Goal: Task Accomplishment & Management: Use online tool/utility

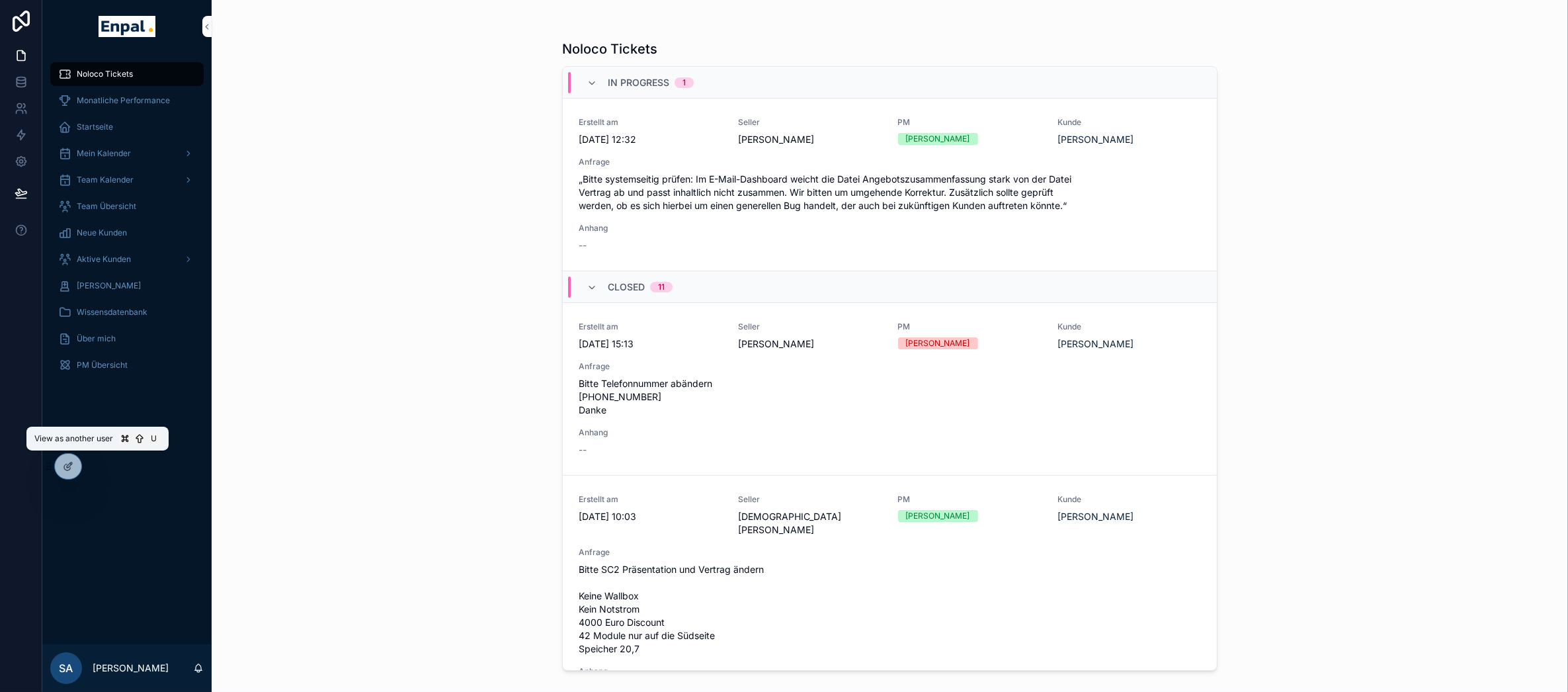
click at [0, 0] on icon at bounding box center [0, 0] width 0 height 0
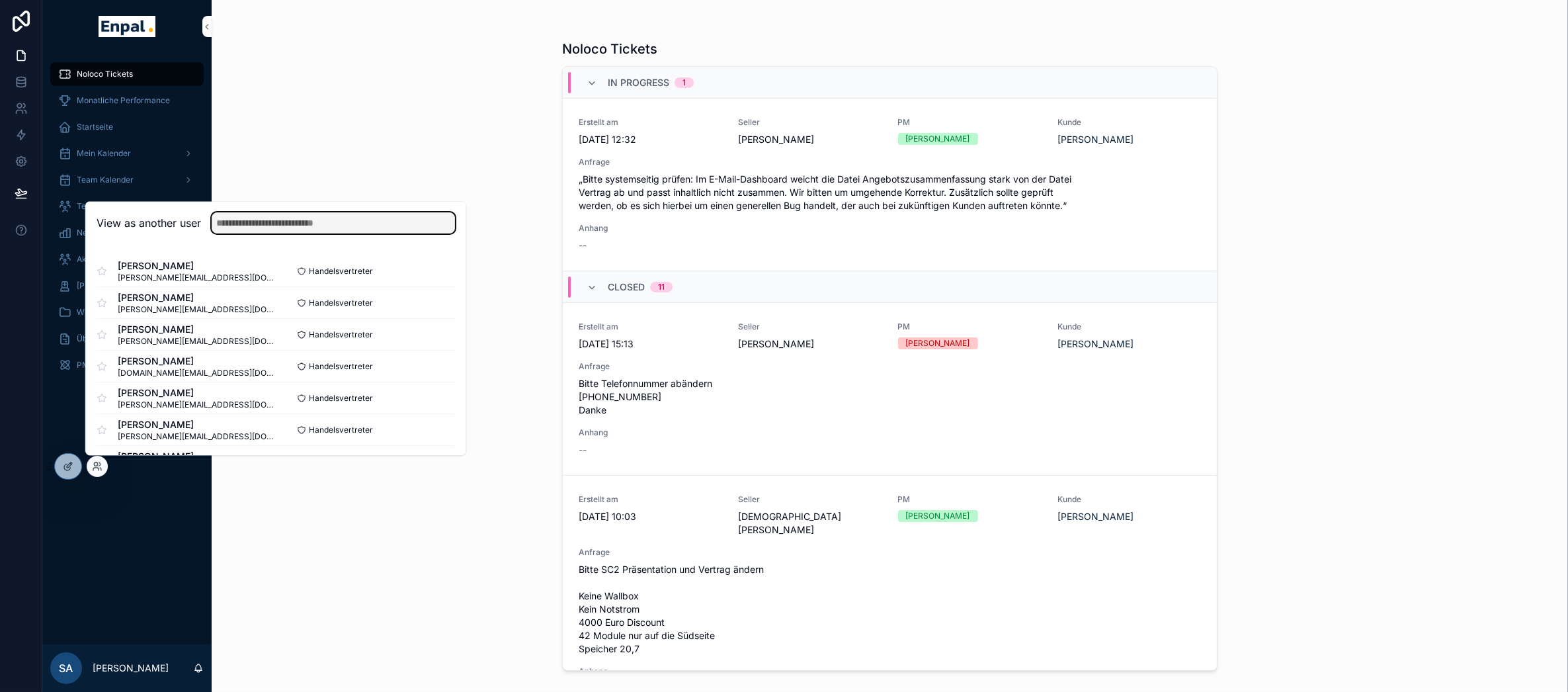
click at [331, 223] on input "text" at bounding box center [333, 223] width 243 height 21
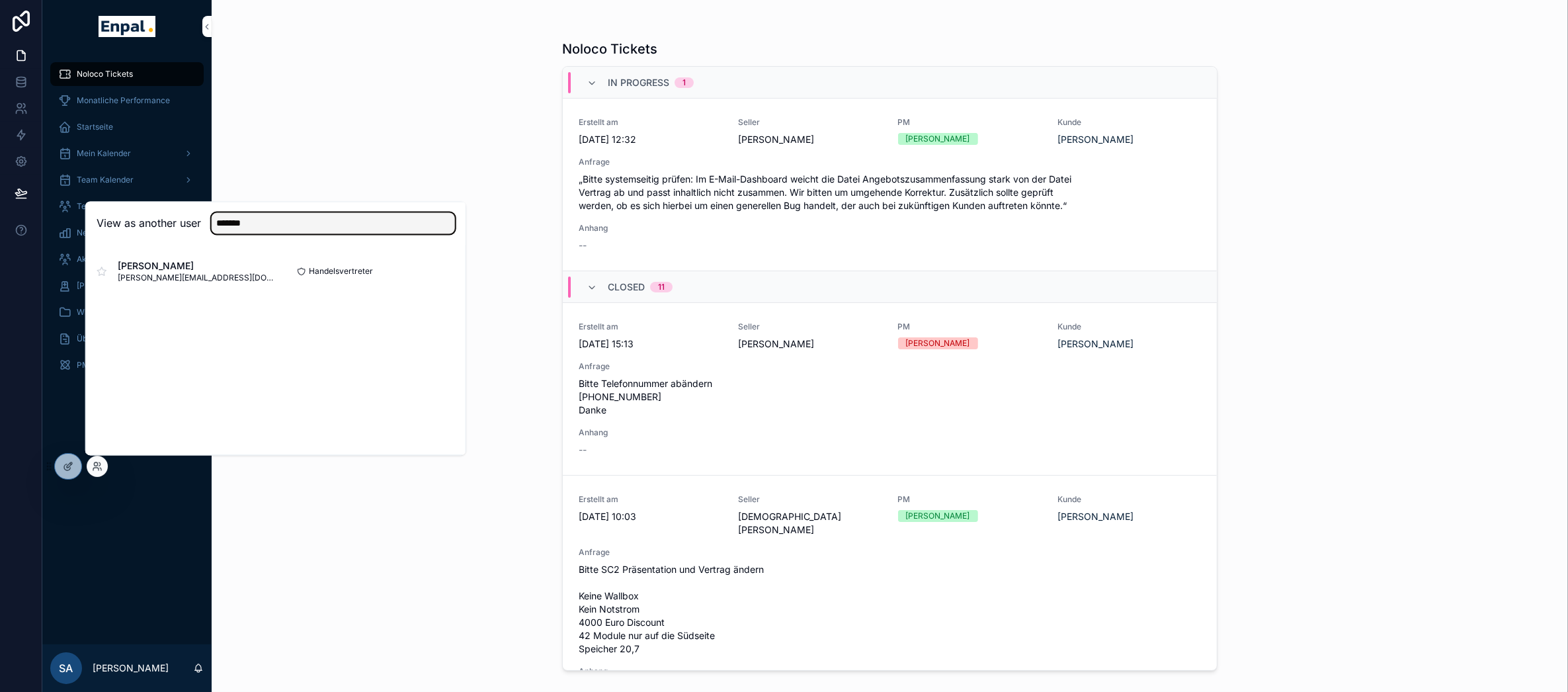
type input "*******"
click at [0, 0] on button "Select" at bounding box center [0, 0] width 0 height 0
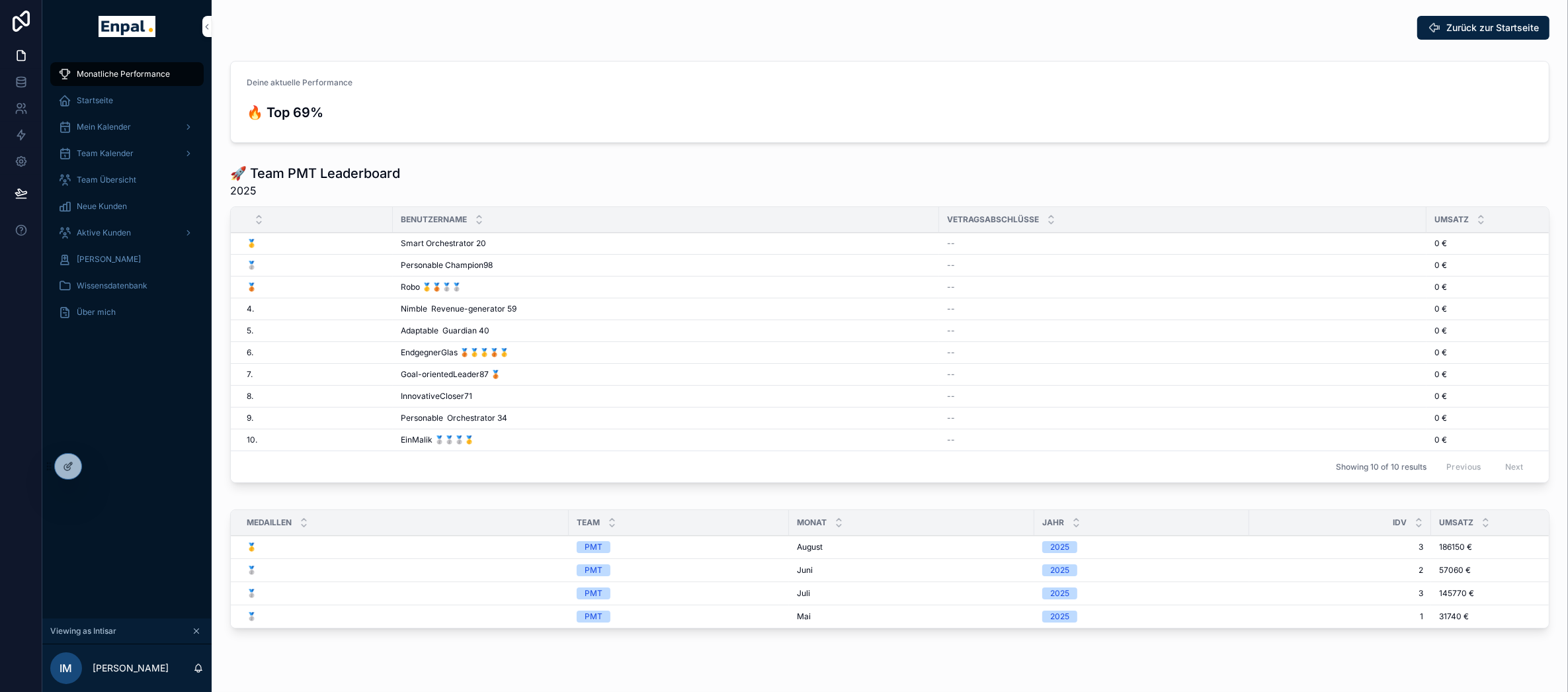
click at [96, 236] on span "Aktive Kunden" at bounding box center [104, 232] width 55 height 10
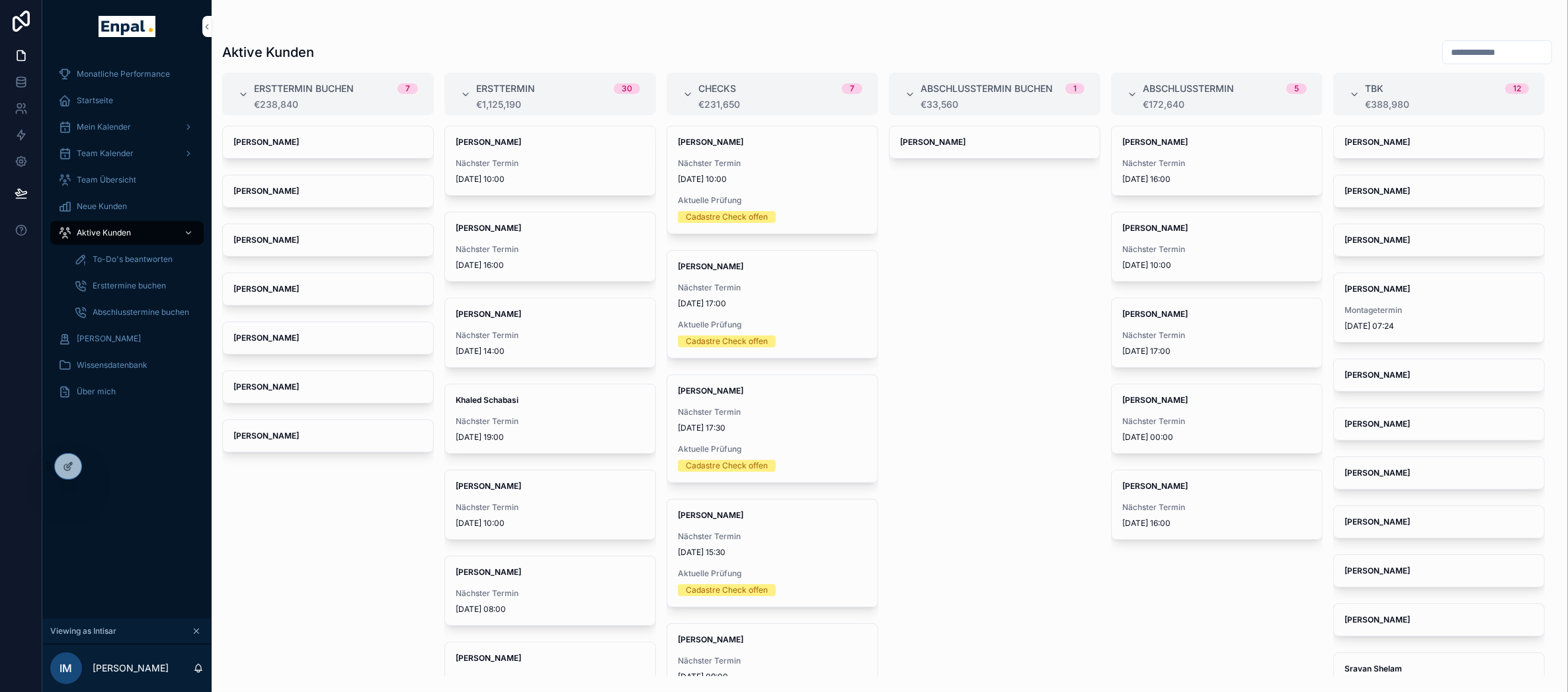
click at [517, 155] on div "[PERSON_NAME] Nächster Termin [DATE] 10:00" at bounding box center [550, 161] width 210 height 69
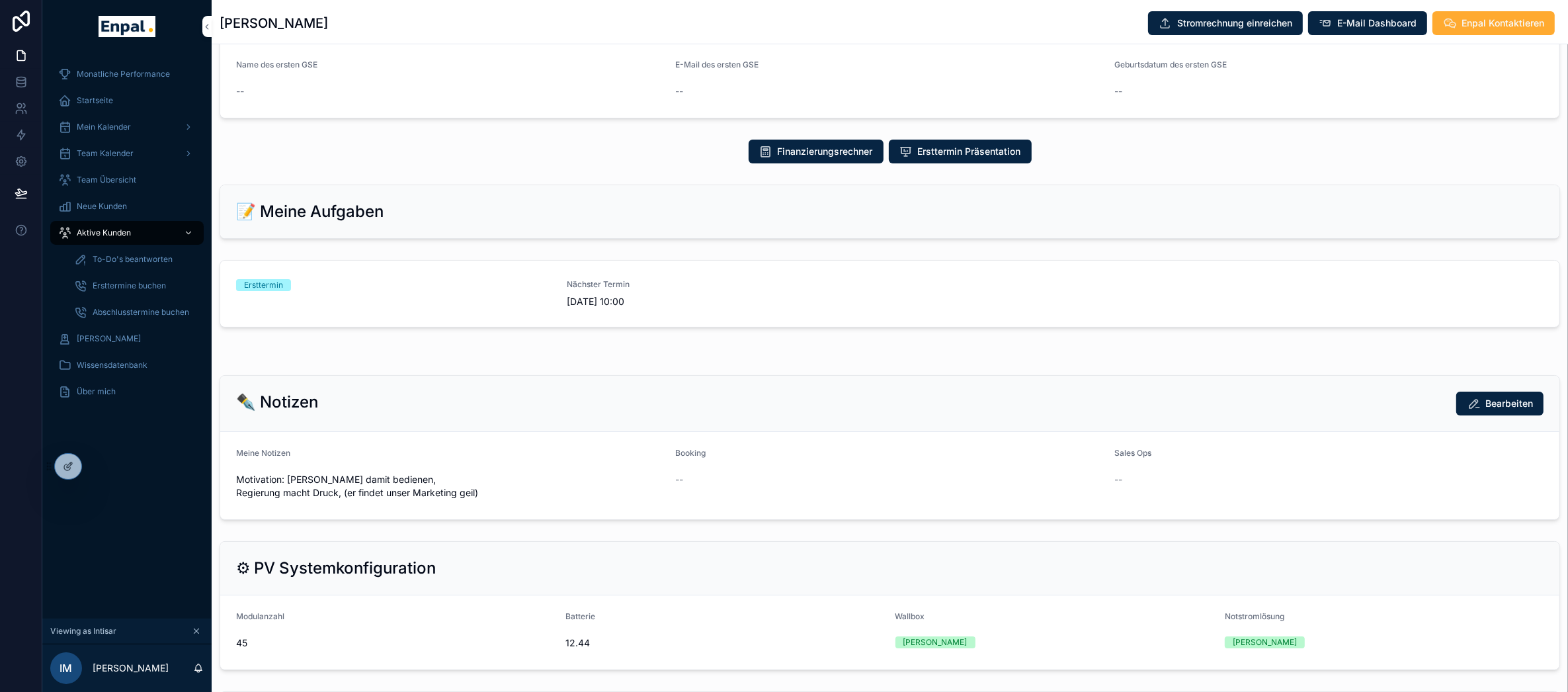
scroll to position [457, 0]
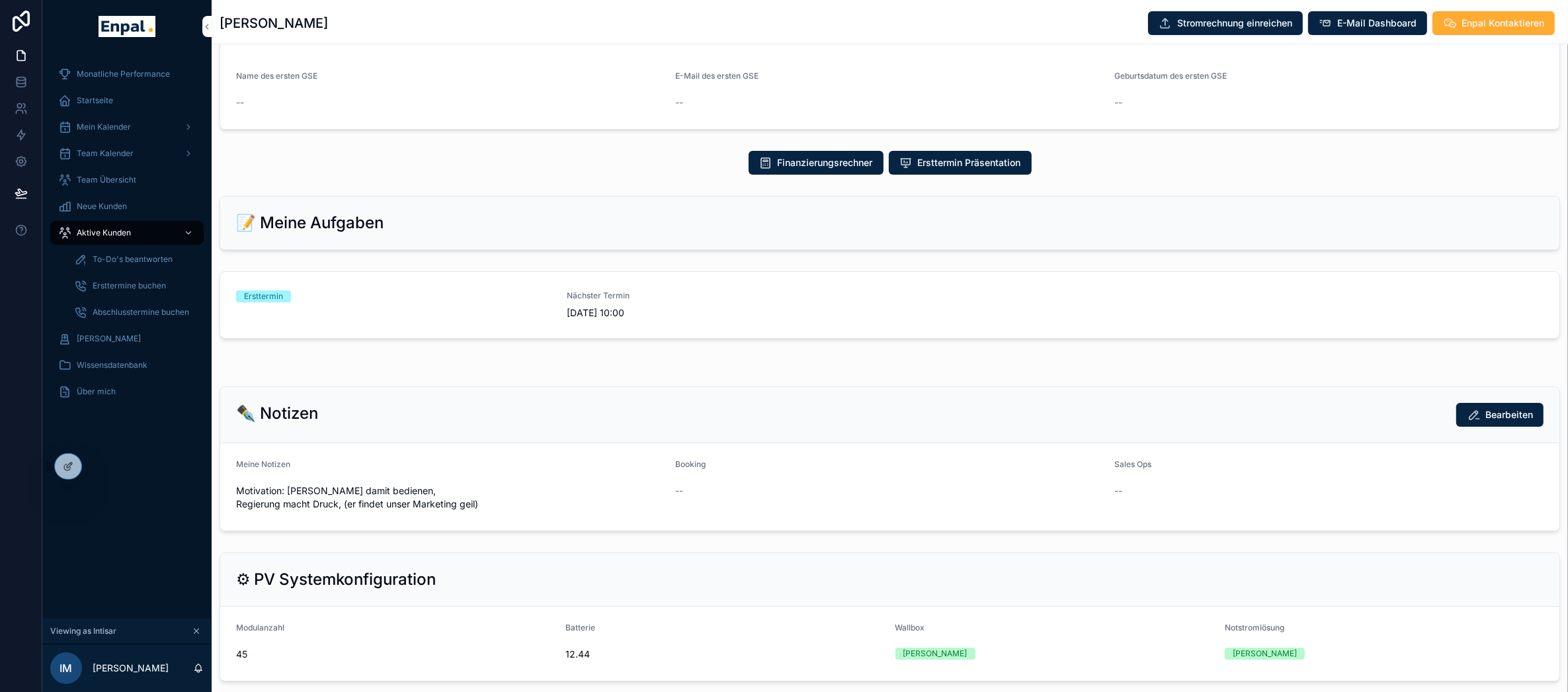
click at [378, 320] on div "Ersttermin" at bounding box center [394, 305] width 315 height 29
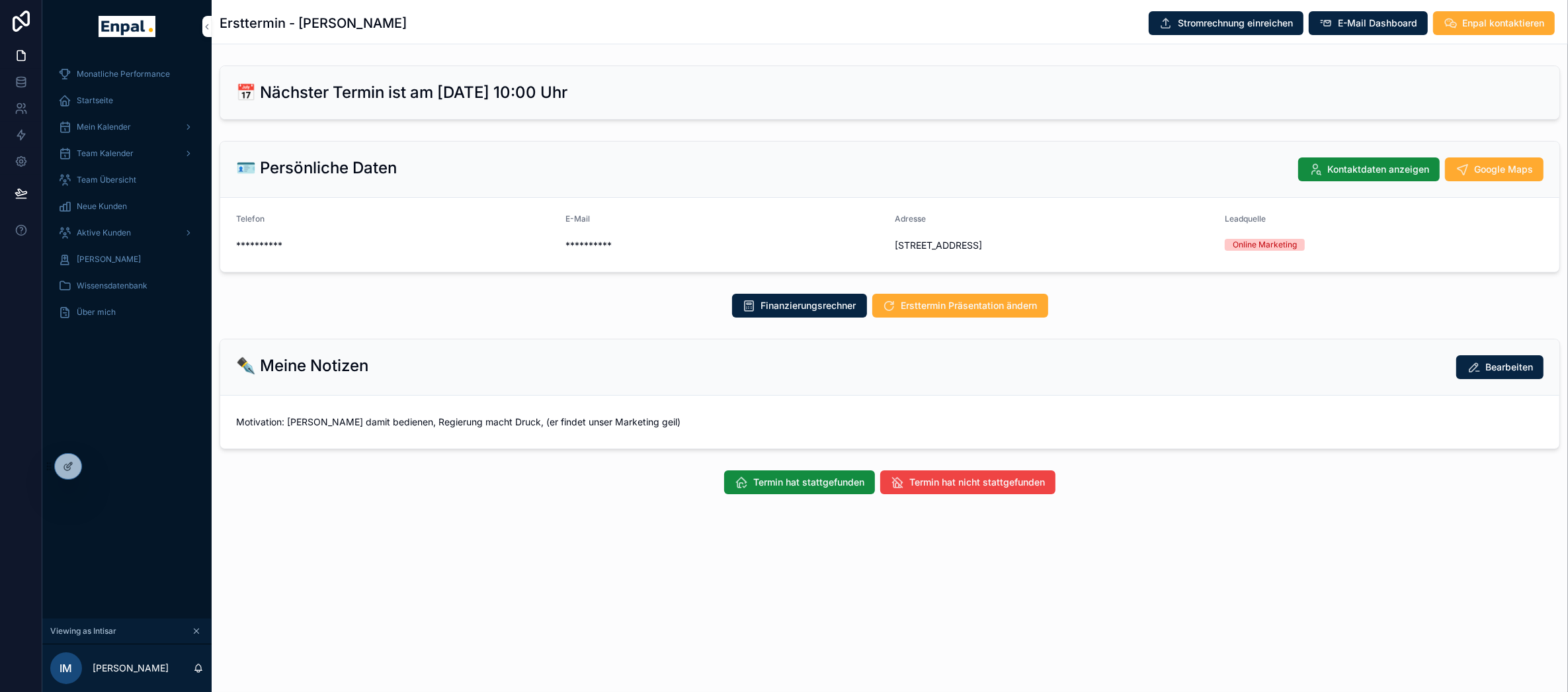
click at [107, 232] on span "Aktive Kunden" at bounding box center [104, 232] width 55 height 10
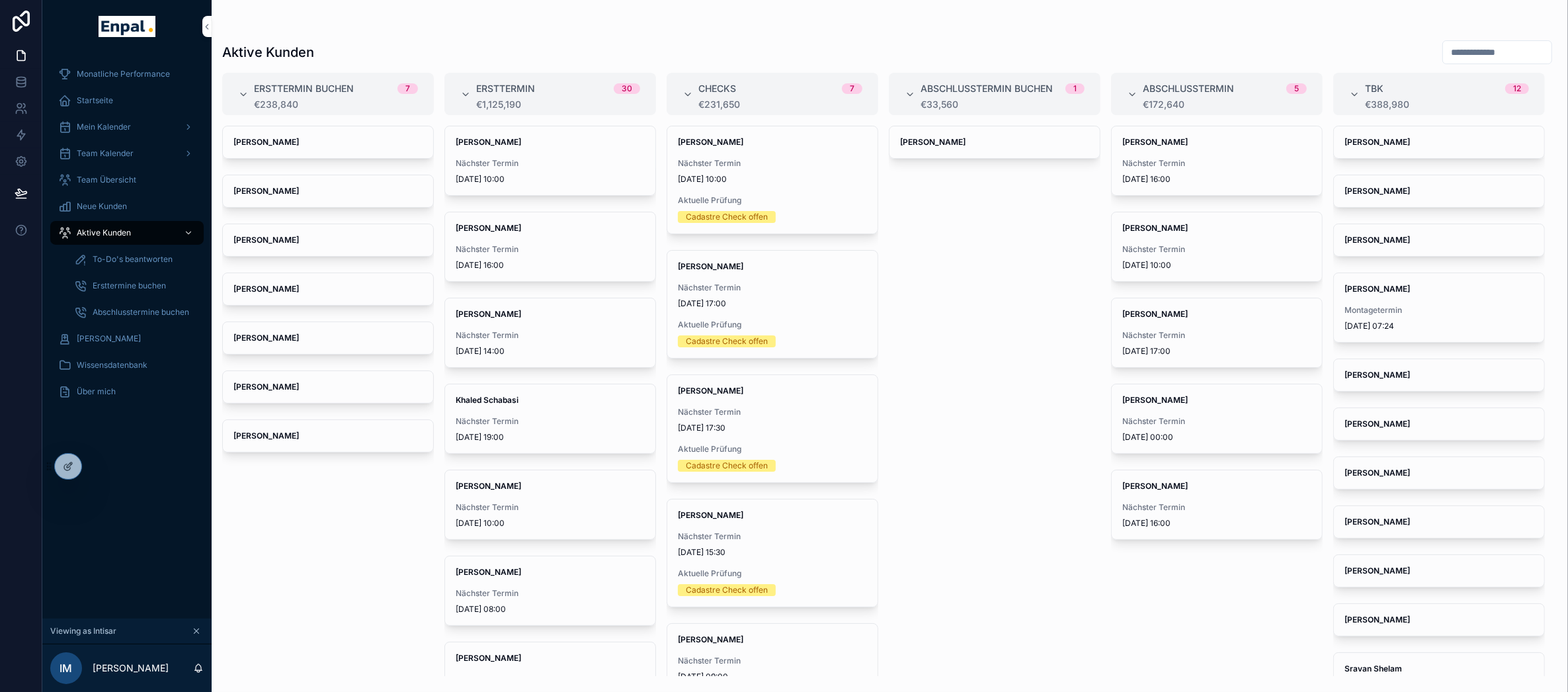
click at [134, 100] on div "Startseite" at bounding box center [126, 100] width 137 height 21
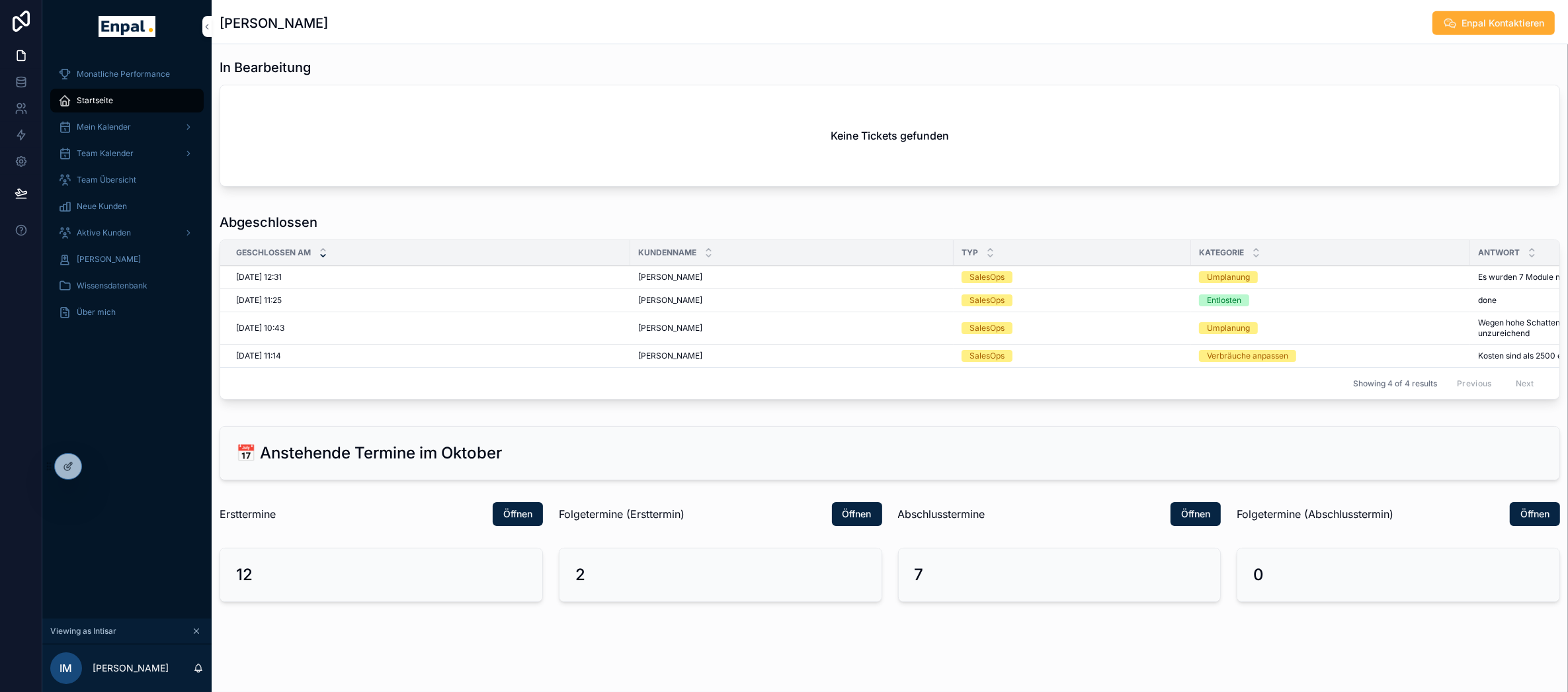
scroll to position [1833, 0]
click at [528, 510] on span "Öffnen" at bounding box center [517, 514] width 29 height 13
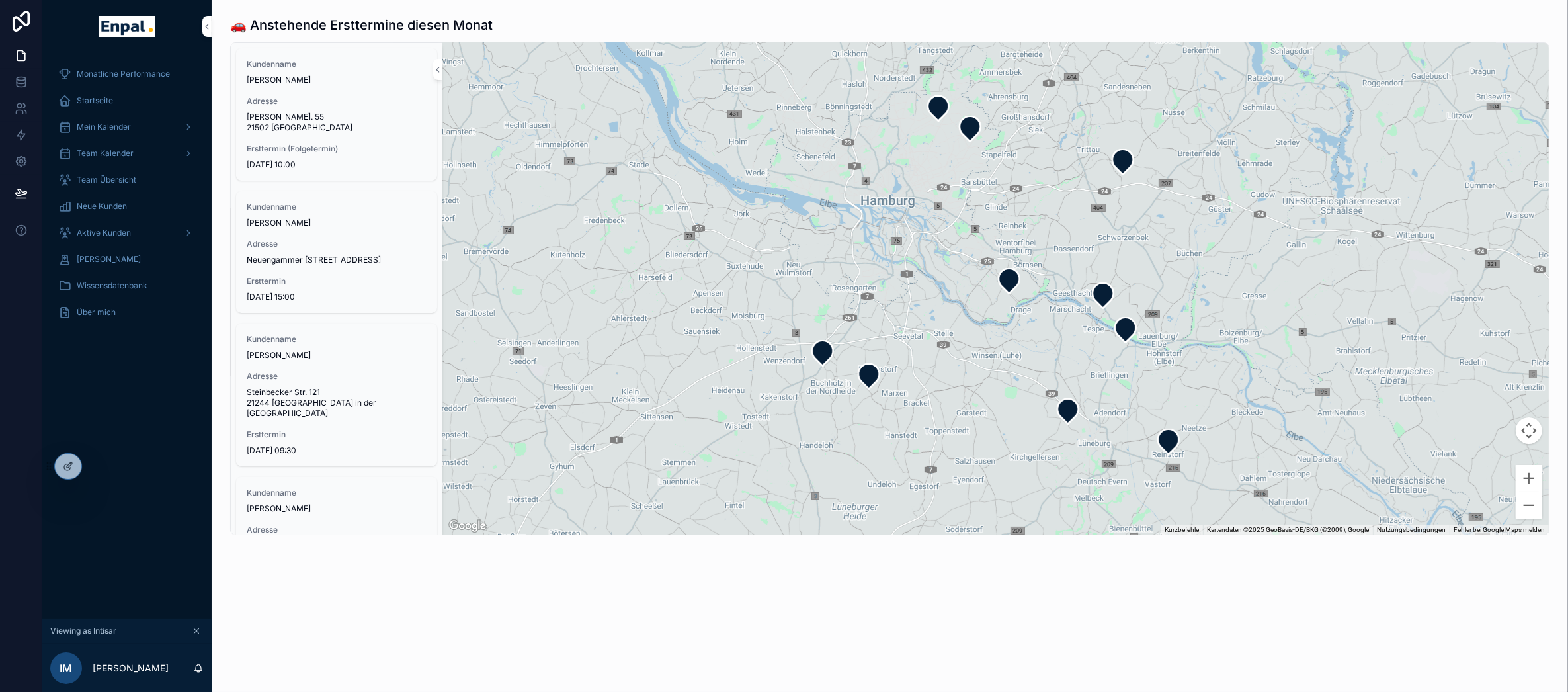
click at [153, 174] on div "Team Übersicht" at bounding box center [126, 180] width 137 height 21
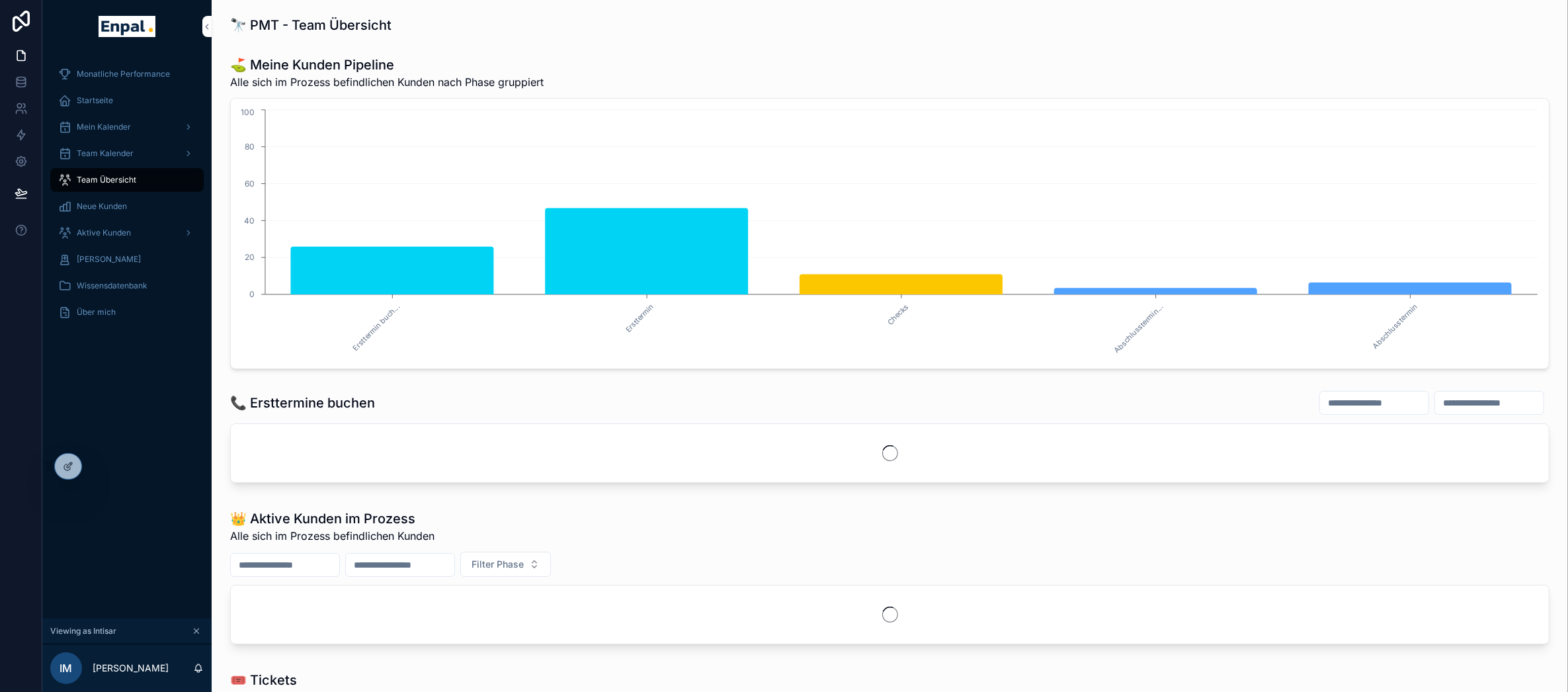
click at [141, 162] on div "Team Kalender" at bounding box center [126, 154] width 137 height 21
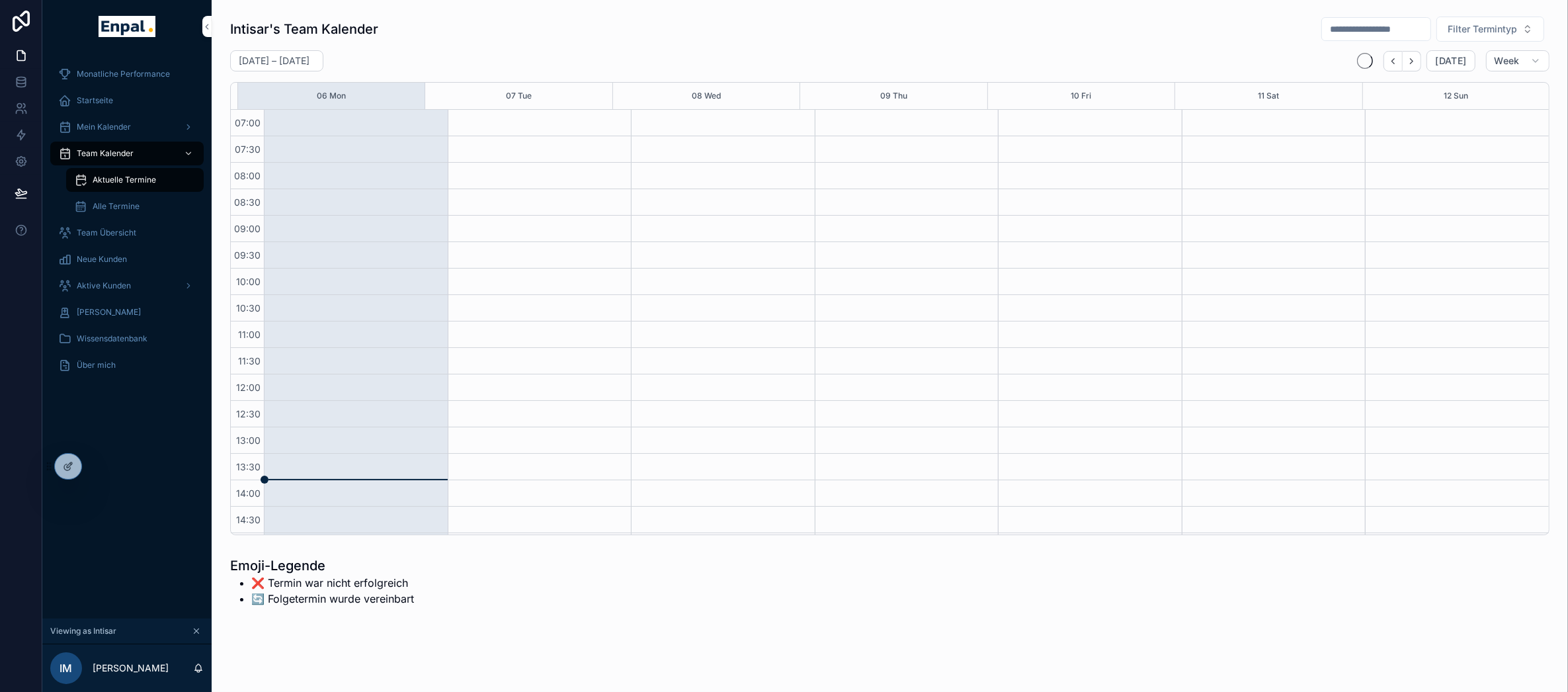
scroll to position [371, 0]
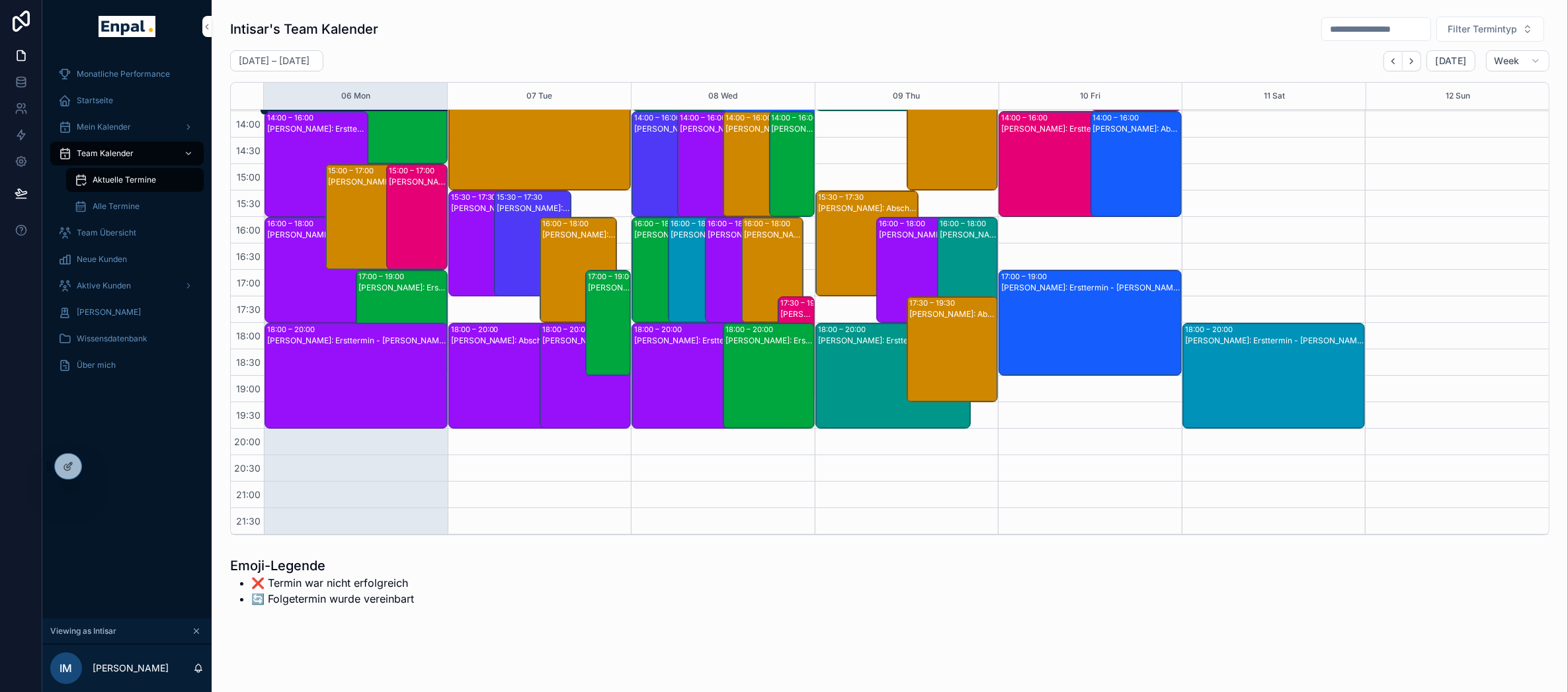
click at [137, 238] on div "Team Übersicht" at bounding box center [126, 233] width 137 height 21
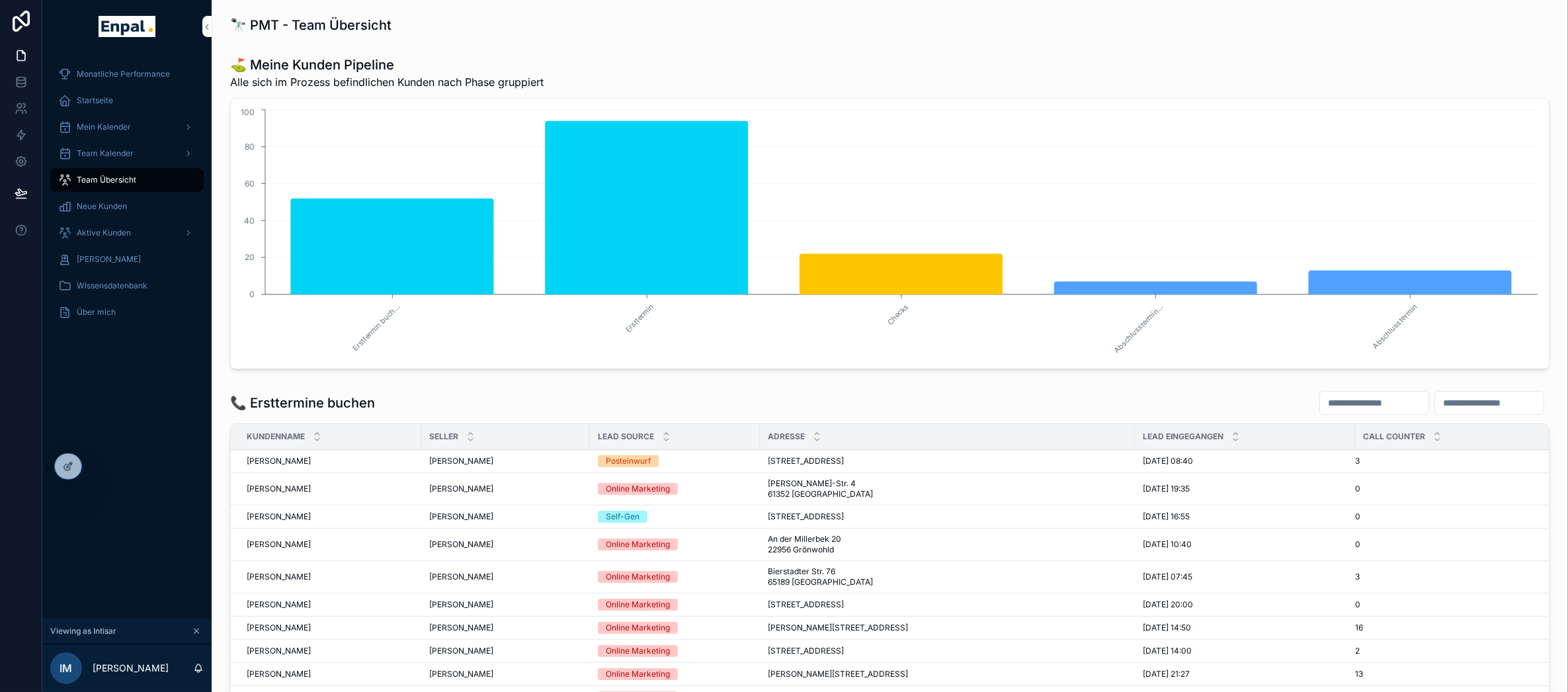
click at [133, 223] on div "Aktive Kunden" at bounding box center [126, 233] width 137 height 21
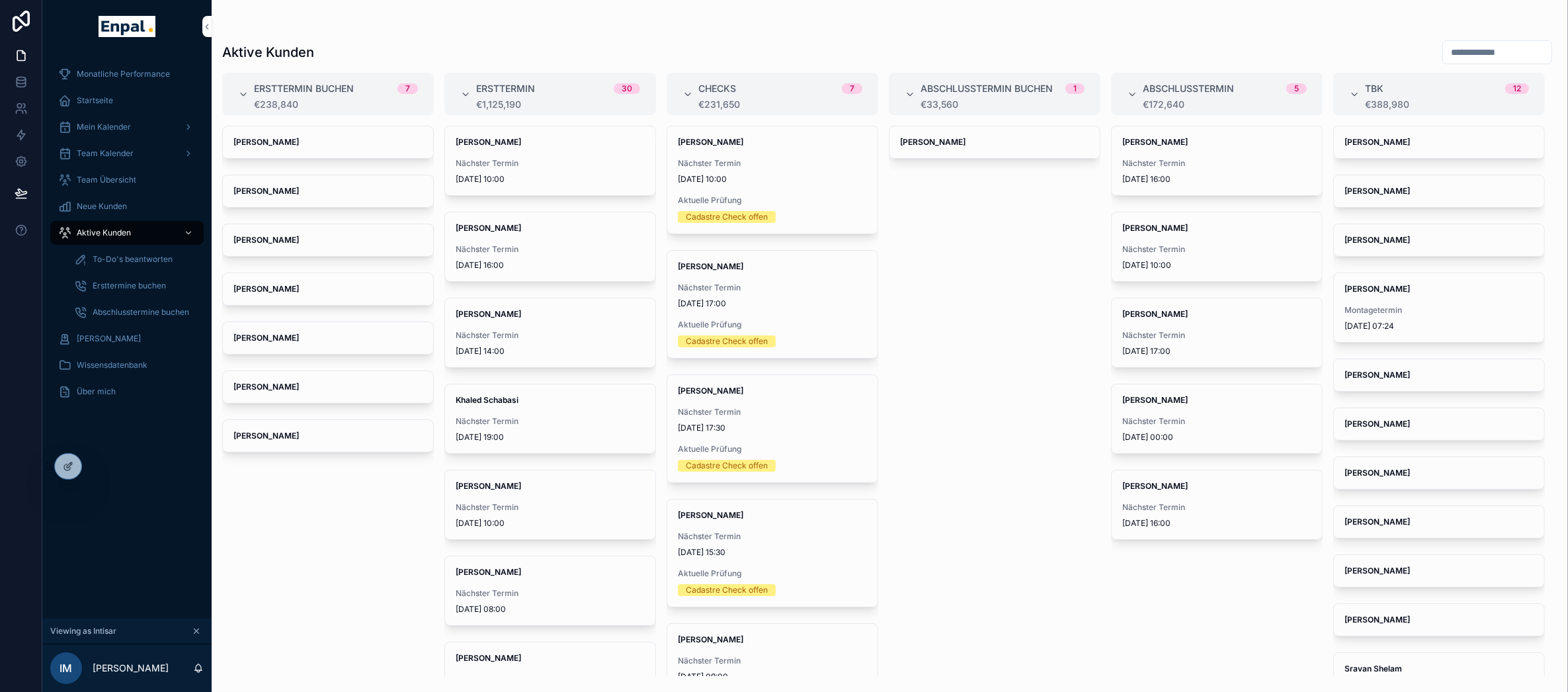
click at [112, 97] on div "Startseite" at bounding box center [126, 100] width 137 height 21
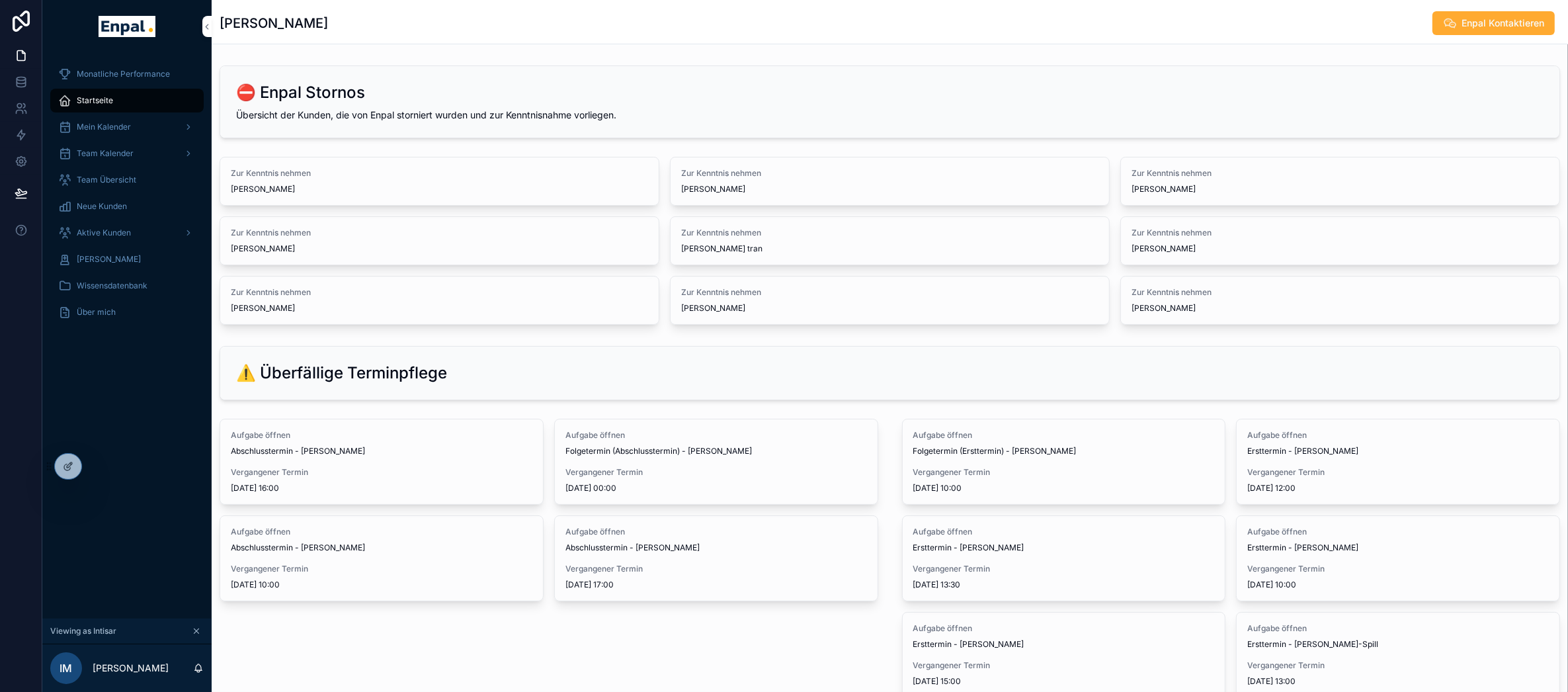
click at [116, 236] on span "Aktive Kunden" at bounding box center [104, 232] width 55 height 10
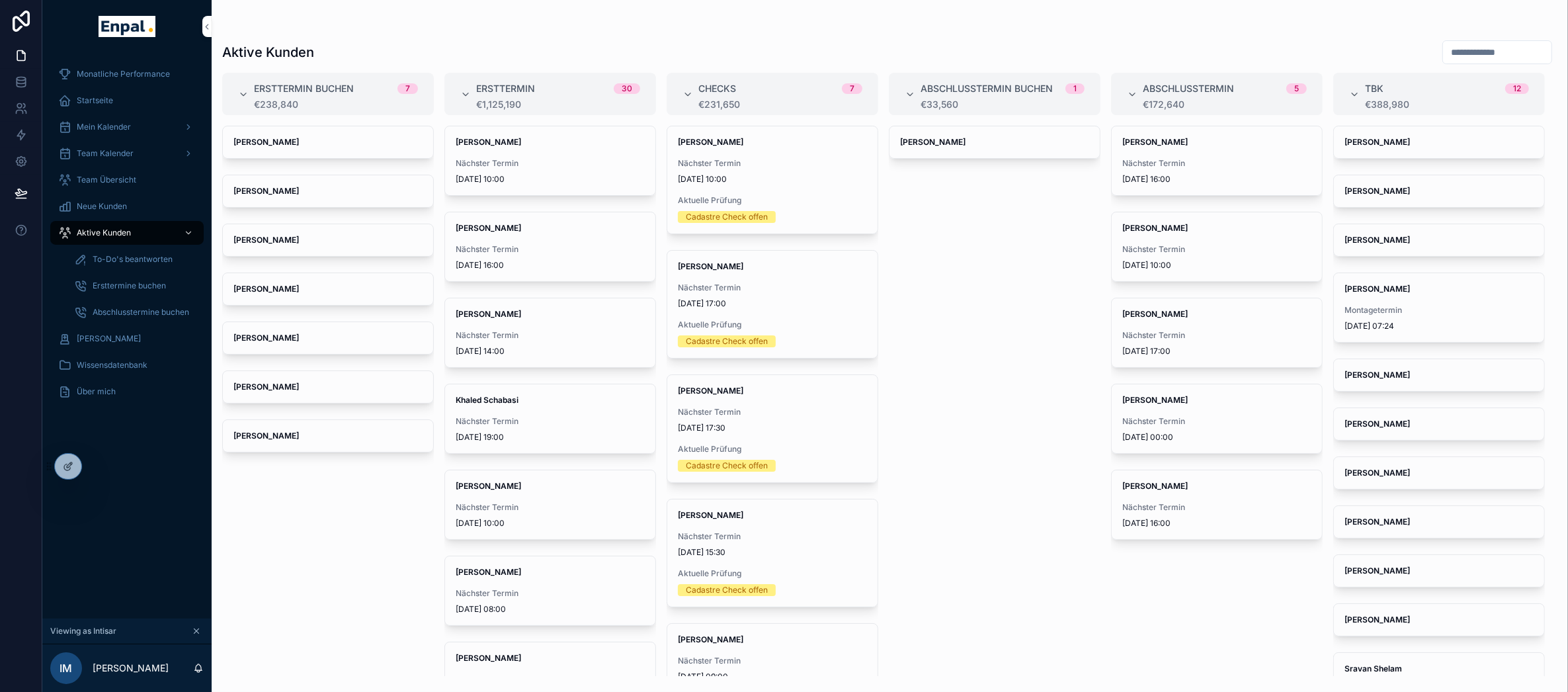
click at [123, 285] on span "Ersttermine buchen" at bounding box center [129, 285] width 73 height 10
